Goal: Information Seeking & Learning: Learn about a topic

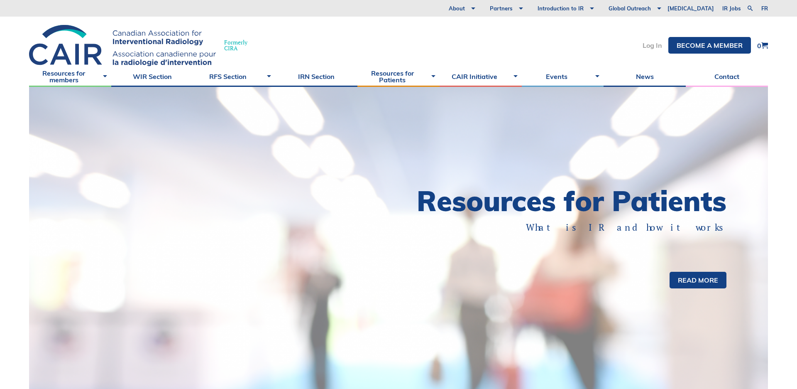
click at [653, 47] on link "Log In" at bounding box center [653, 45] width 20 height 7
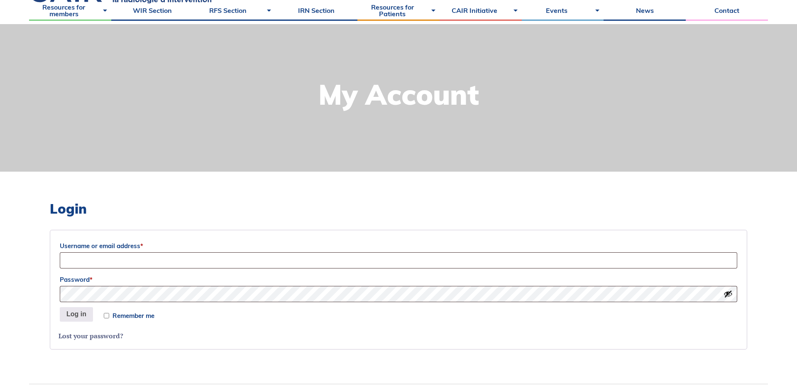
scroll to position [108, 0]
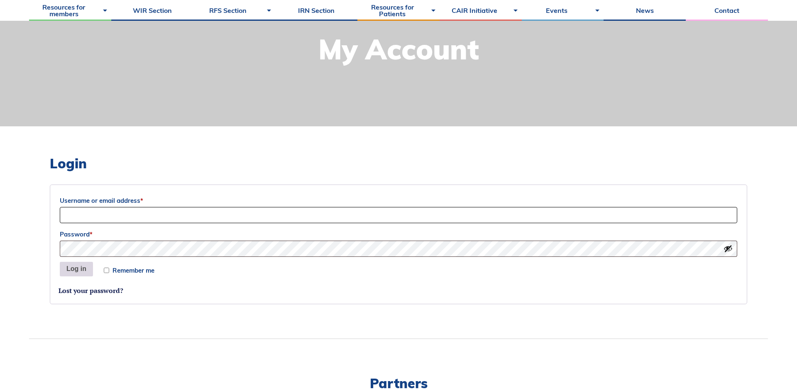
type input "Sociation-Dev"
click at [73, 269] on button "Log in" at bounding box center [76, 269] width 33 height 15
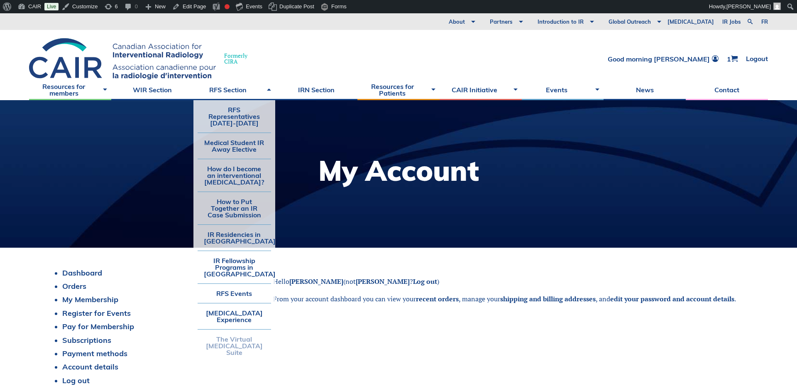
click at [227, 346] on link "The Virtual [MEDICAL_DATA] Suite" at bounding box center [235, 345] width 74 height 32
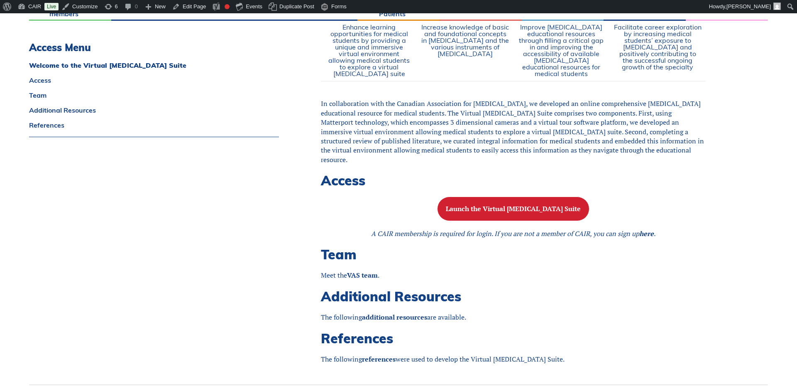
scroll to position [535, 0]
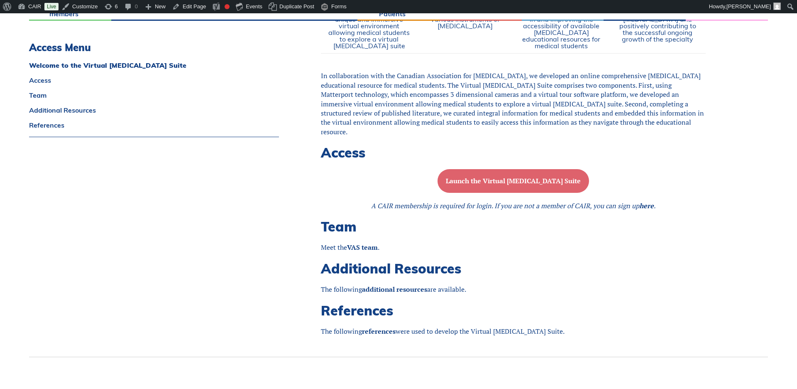
click at [502, 181] on b "Launch the Virtual Angiography Suite" at bounding box center [513, 180] width 135 height 9
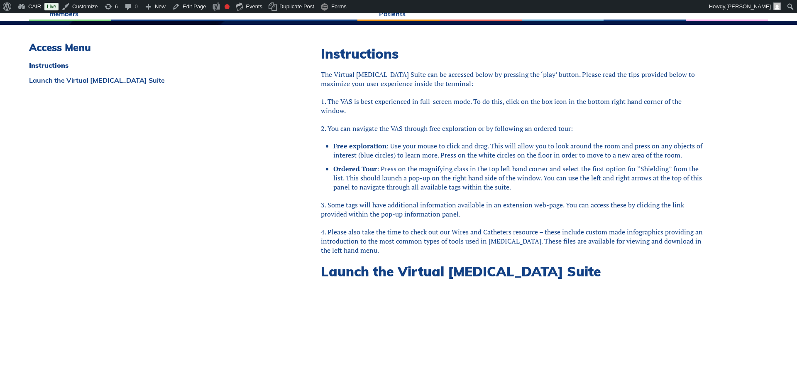
scroll to position [225, 0]
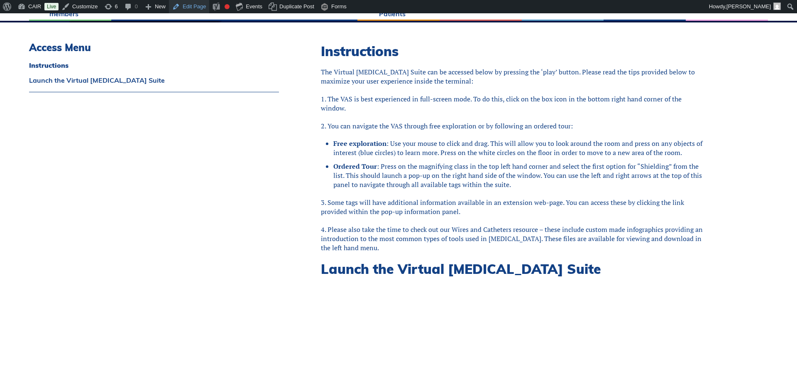
click at [198, 7] on link "Edit Page" at bounding box center [189, 6] width 40 height 13
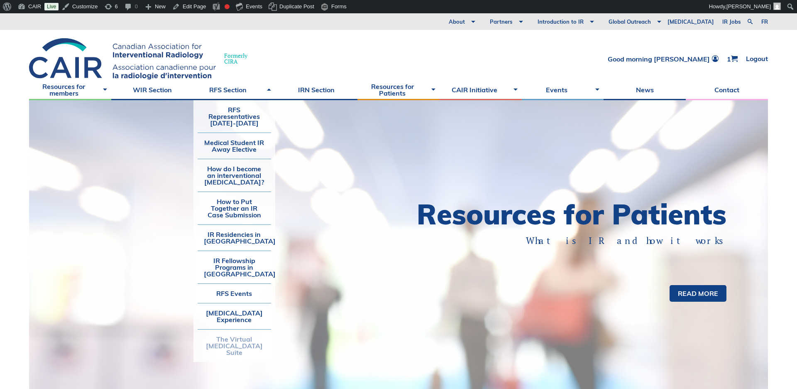
click at [231, 344] on link "The Virtual [MEDICAL_DATA] Suite" at bounding box center [235, 345] width 74 height 32
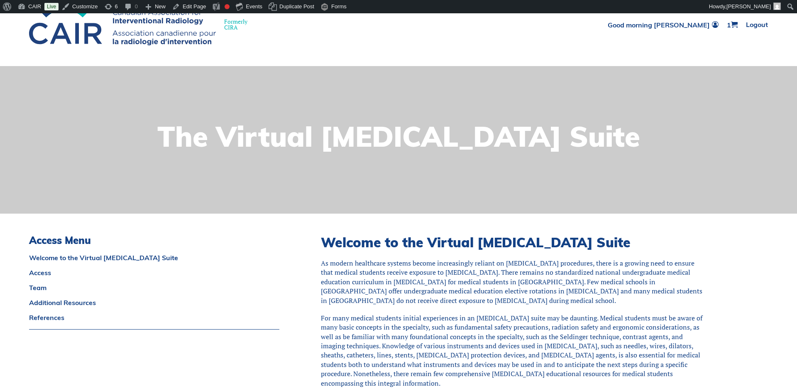
scroll to position [64, 0]
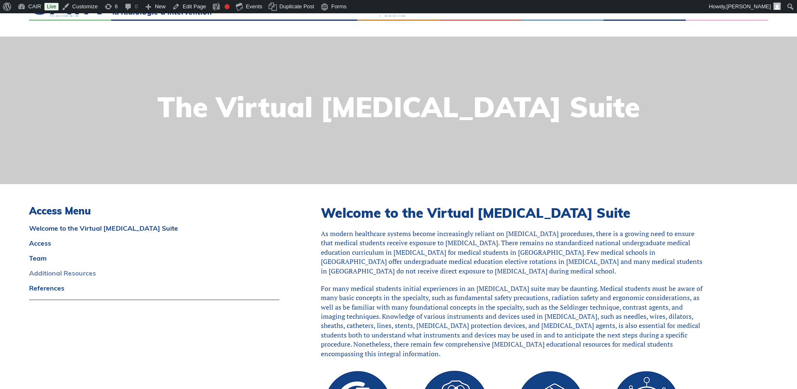
click at [50, 272] on link "Additional Resources" at bounding box center [154, 272] width 250 height 7
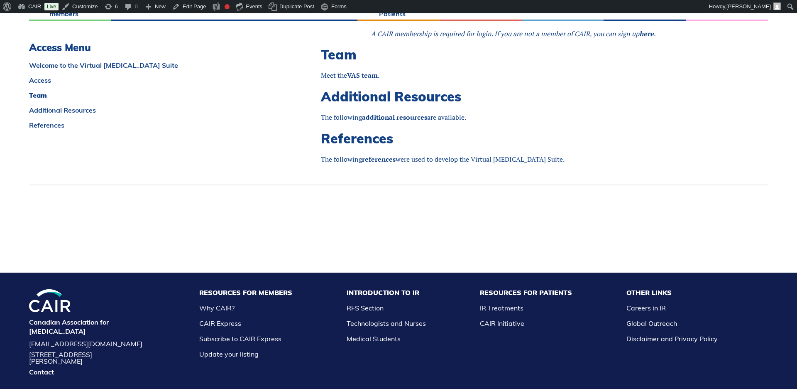
scroll to position [673, 0]
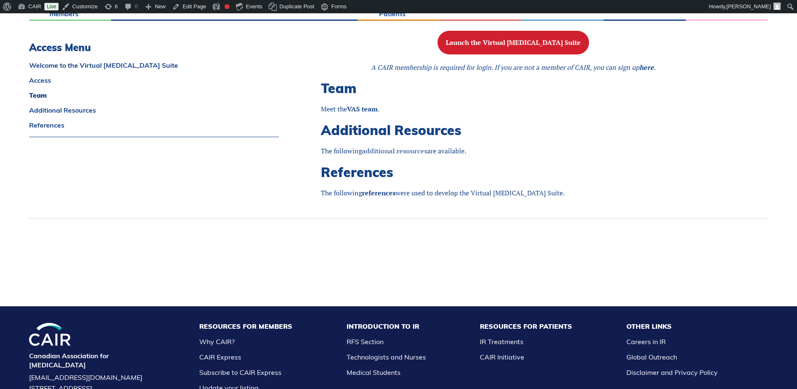
click at [398, 149] on link "additional resources" at bounding box center [394, 150] width 65 height 9
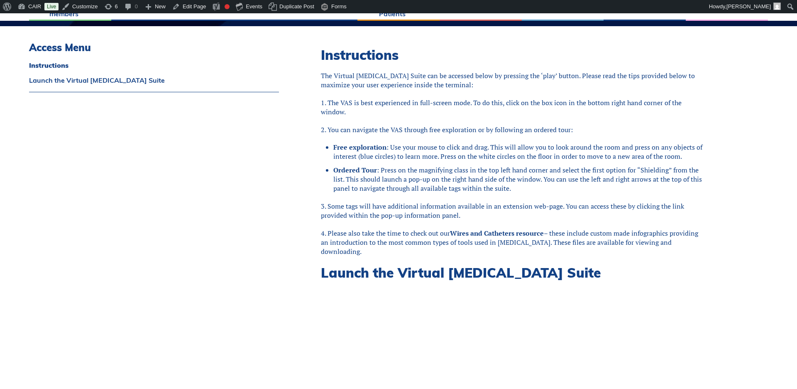
scroll to position [222, 0]
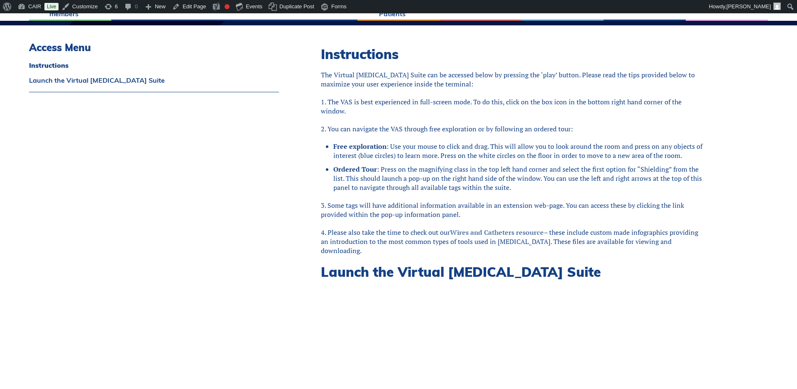
click at [493, 231] on link "Wires and Catheters resource" at bounding box center [497, 232] width 94 height 9
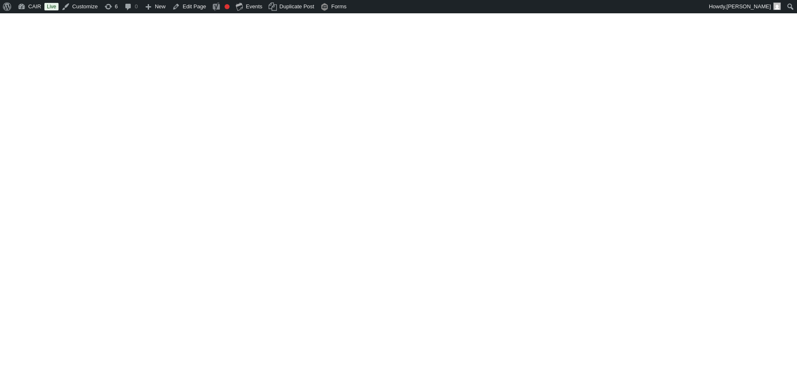
scroll to position [222, 0]
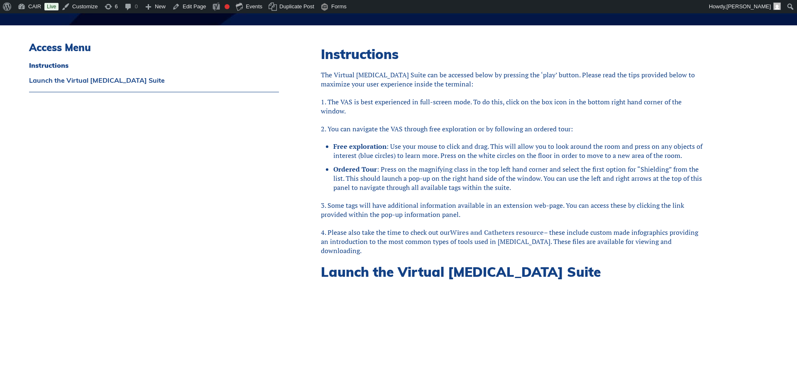
click at [492, 233] on link "Wires and Catheters resource" at bounding box center [497, 232] width 94 height 9
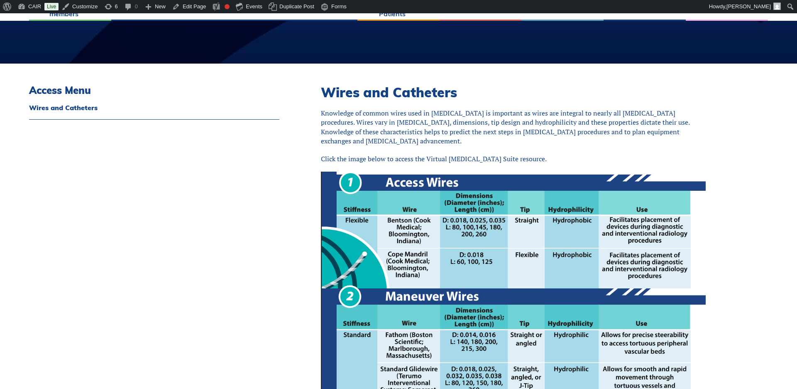
scroll to position [196, 0]
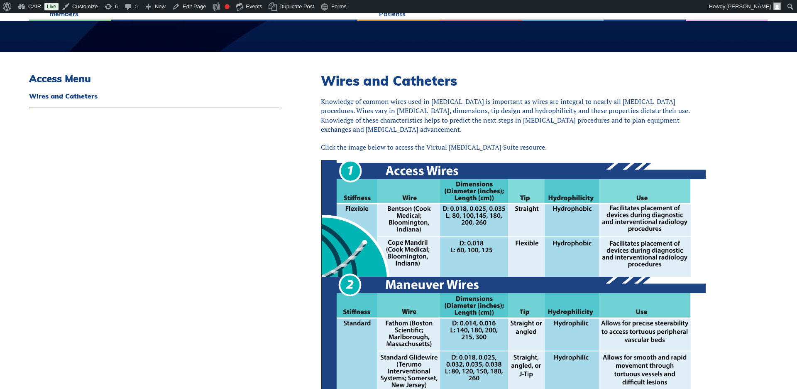
click at [492, 233] on img at bounding box center [513, 276] width 385 height 232
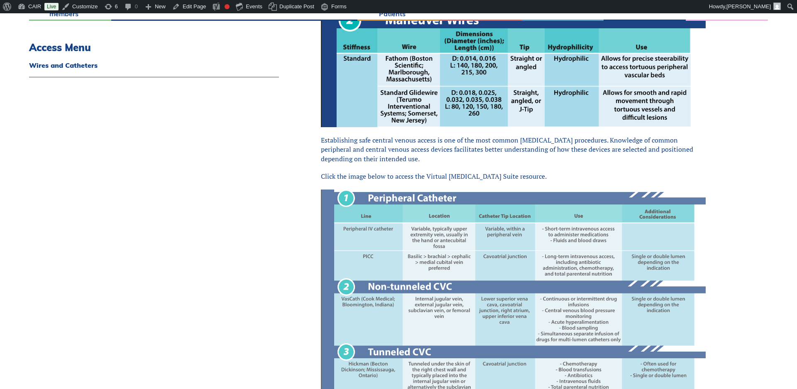
scroll to position [486, 0]
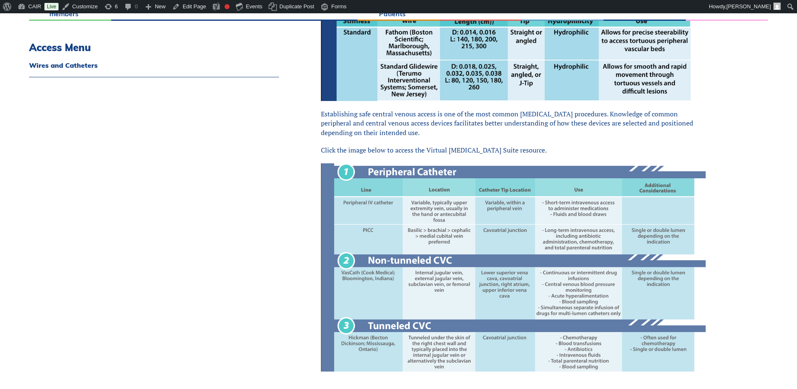
click at [504, 234] on img at bounding box center [513, 267] width 385 height 208
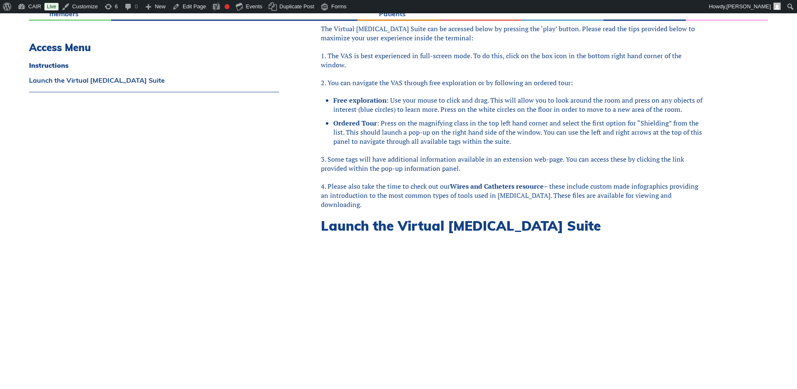
scroll to position [269, 0]
click at [492, 186] on link "Wires and Catheters resource" at bounding box center [497, 185] width 94 height 9
